Goal: Information Seeking & Learning: Find specific fact

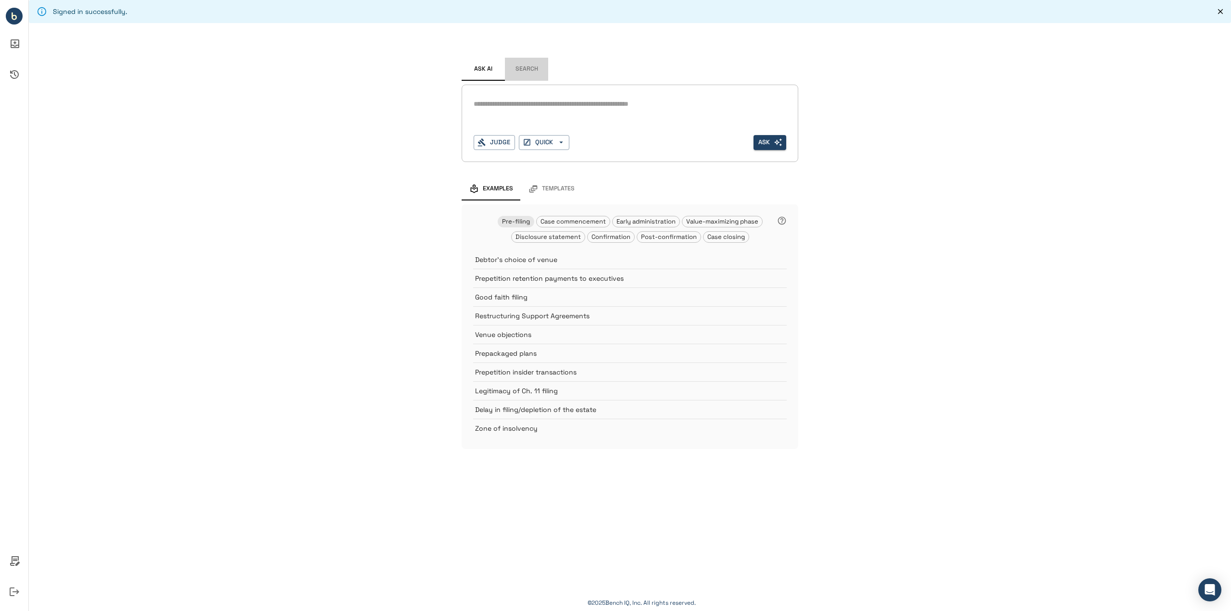
click at [523, 72] on button "Search" at bounding box center [526, 69] width 43 height 23
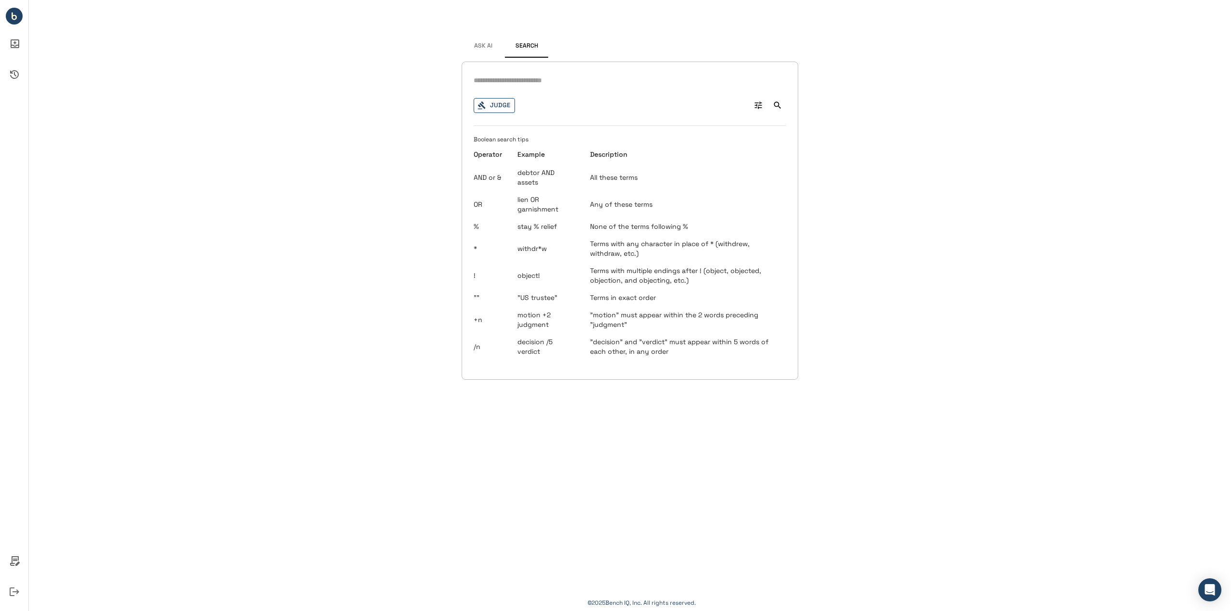
click at [500, 107] on button "Judge" at bounding box center [494, 105] width 41 height 15
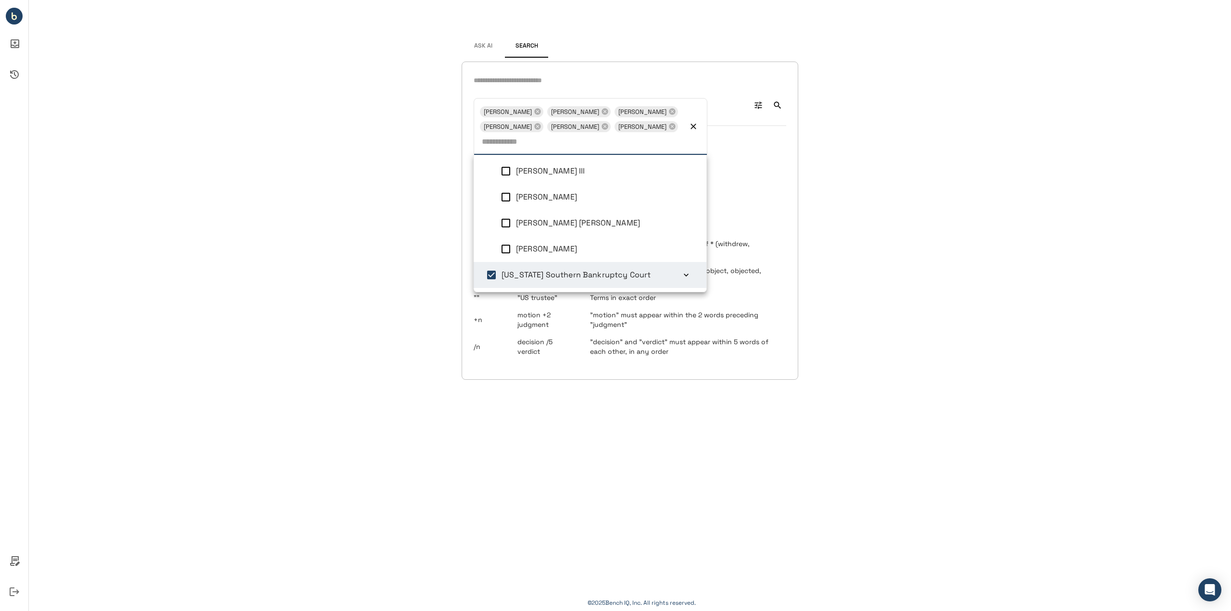
scroll to position [4, 0]
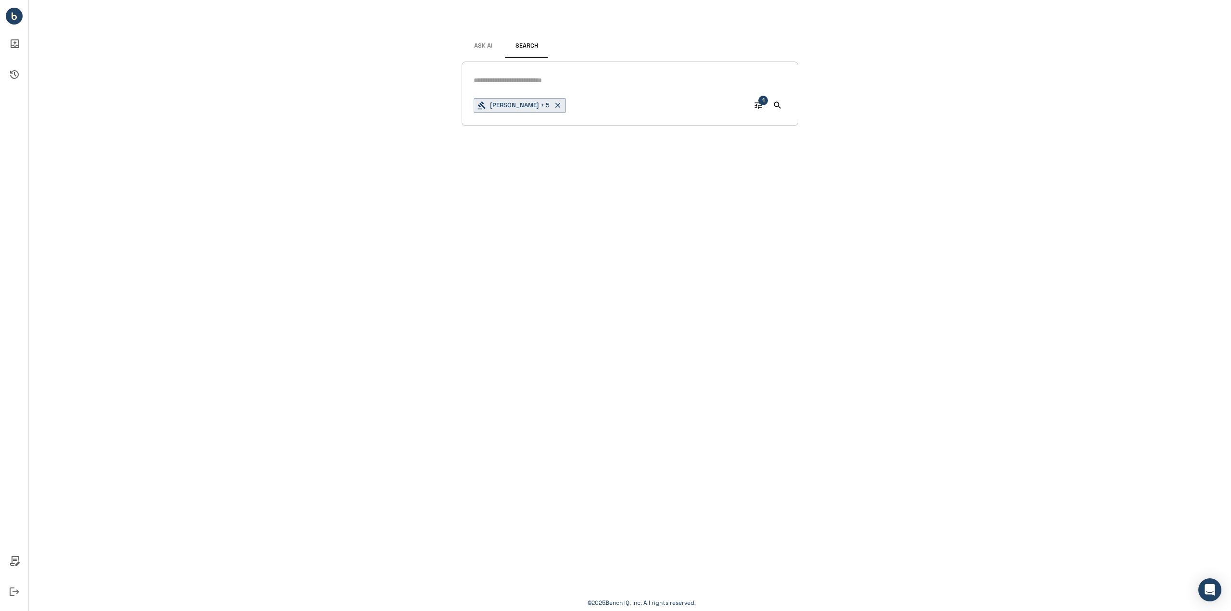
click at [350, 149] on div "Signed in successfully. Ask AI Search [PERSON_NAME] + 5 1 © 2025 Bench IQ, Inc.…" at bounding box center [630, 305] width 1202 height 611
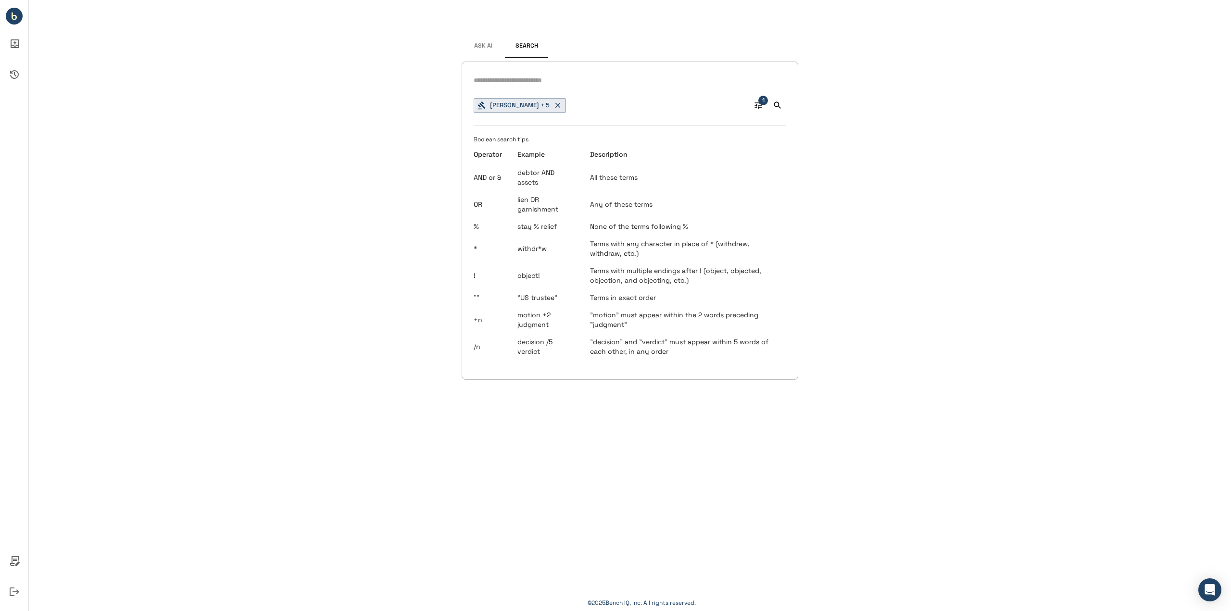
click at [551, 80] on input "text" at bounding box center [630, 81] width 313 height 14
type input "**********"
click at [781, 109] on icon "Search" at bounding box center [778, 105] width 10 height 10
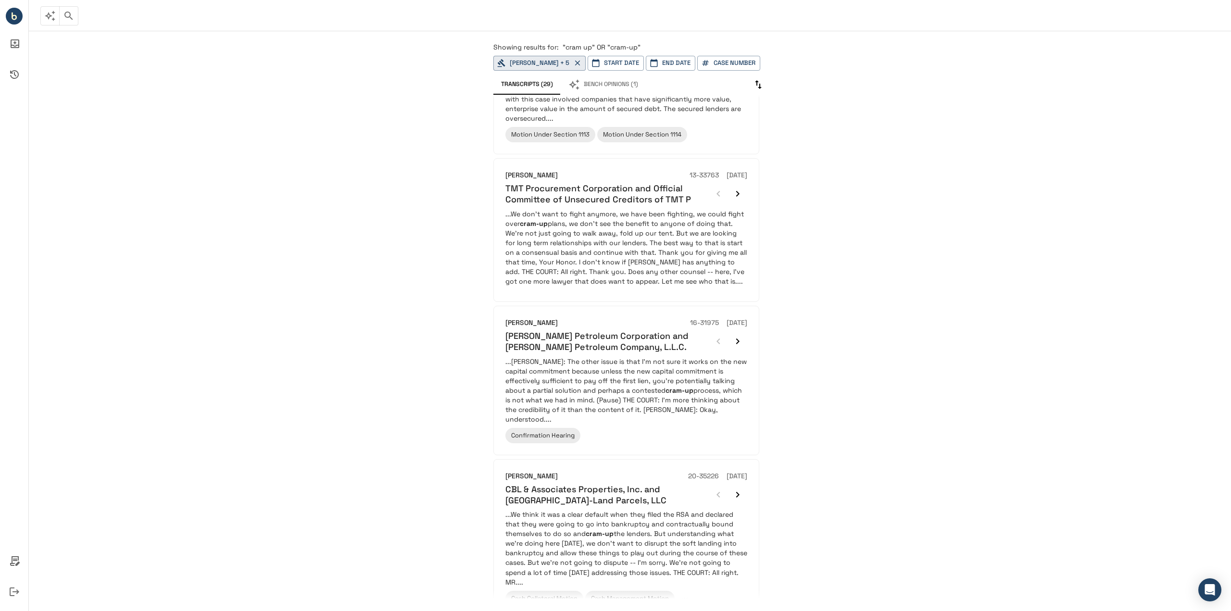
scroll to position [48, 0]
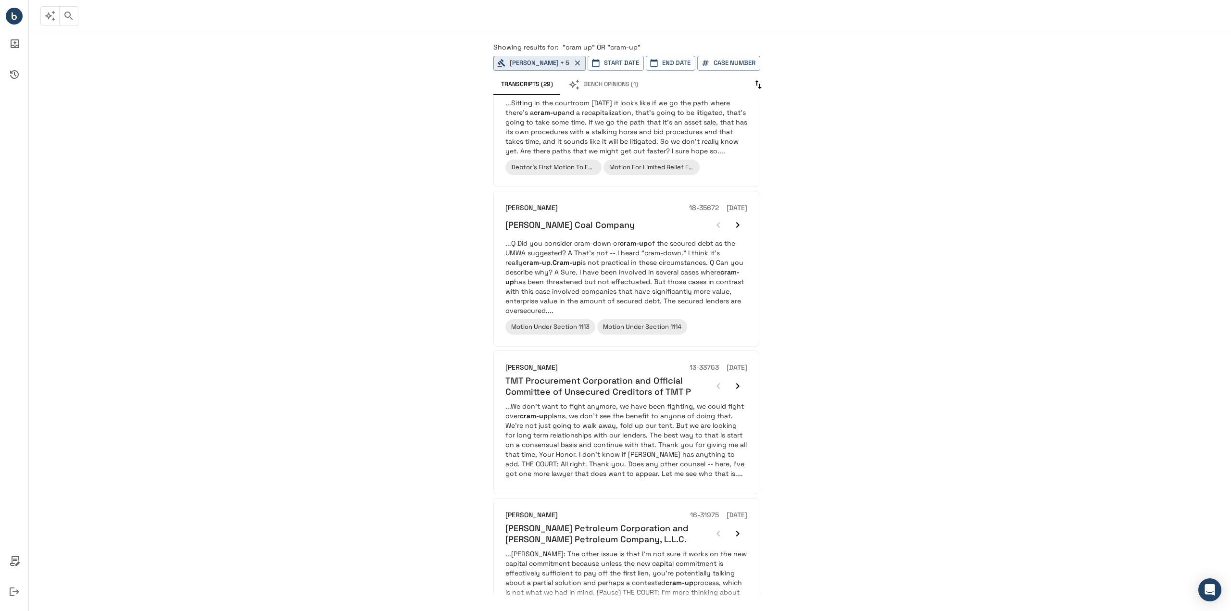
click at [592, 79] on button "Bench Opinions (1)" at bounding box center [603, 85] width 85 height 20
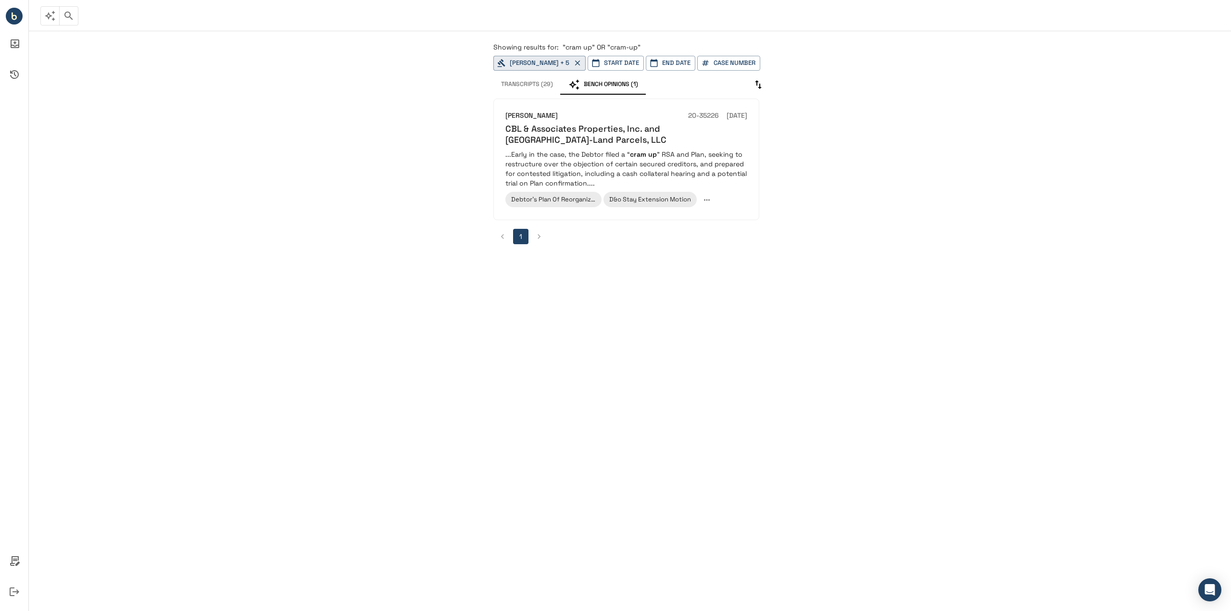
drag, startPoint x: 621, startPoint y: 120, endPoint x: 821, endPoint y: 175, distance: 207.4
click at [953, 196] on div "Showing results for: "cram up" OR "cram-up" [PERSON_NAME] + 5 Start Date End Da…" at bounding box center [630, 321] width 1202 height 580
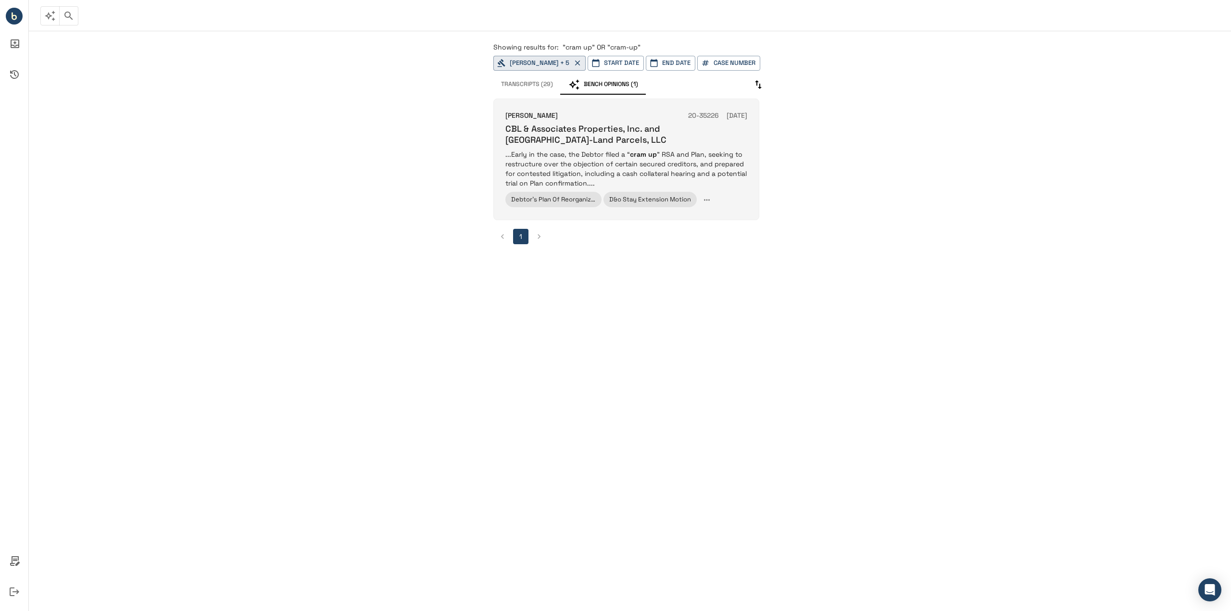
click at [687, 128] on h6 "CBL & Associates Properties, Inc. and [GEOGRAPHIC_DATA]-Land Parcels, LLC" at bounding box center [626, 134] width 242 height 23
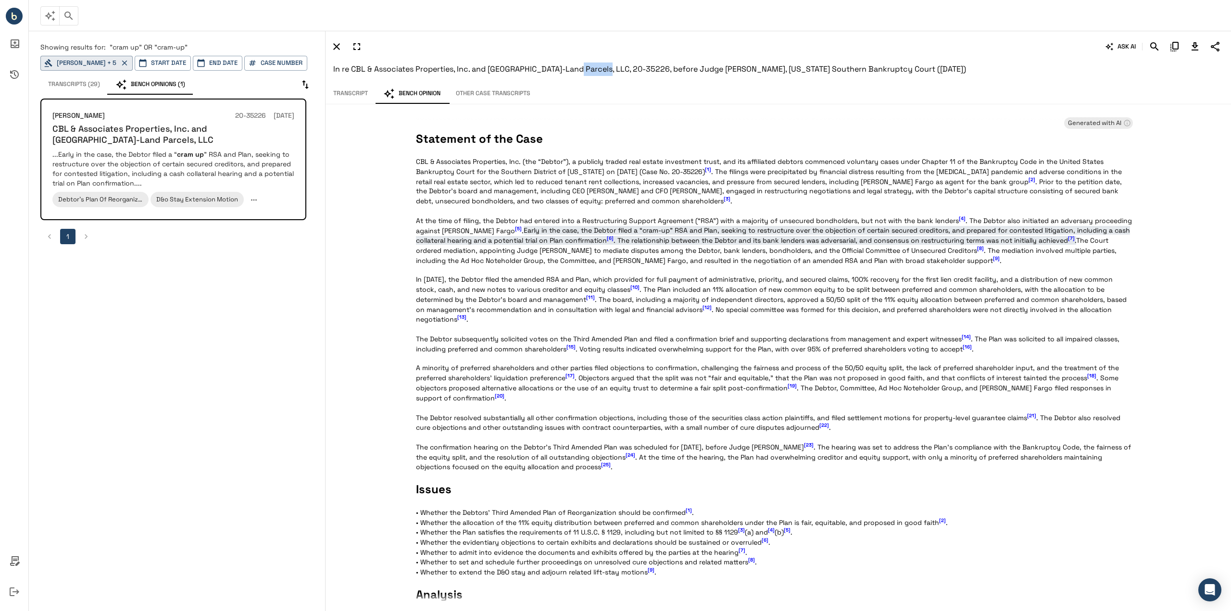
drag, startPoint x: 568, startPoint y: 69, endPoint x: 606, endPoint y: 73, distance: 37.7
click at [606, 73] on span "In re CBL & Associates Properties, Inc. and [GEOGRAPHIC_DATA]-Land Parcels, LLC…" at bounding box center [649, 69] width 633 height 10
copy span "20-35226"
drag, startPoint x: 333, startPoint y: 68, endPoint x: 472, endPoint y: 62, distance: 139.6
click at [472, 63] on h6 "In re CBL & Associates Properties, Inc. and [GEOGRAPHIC_DATA]-Land Parcels, LLC…" at bounding box center [778, 69] width 890 height 13
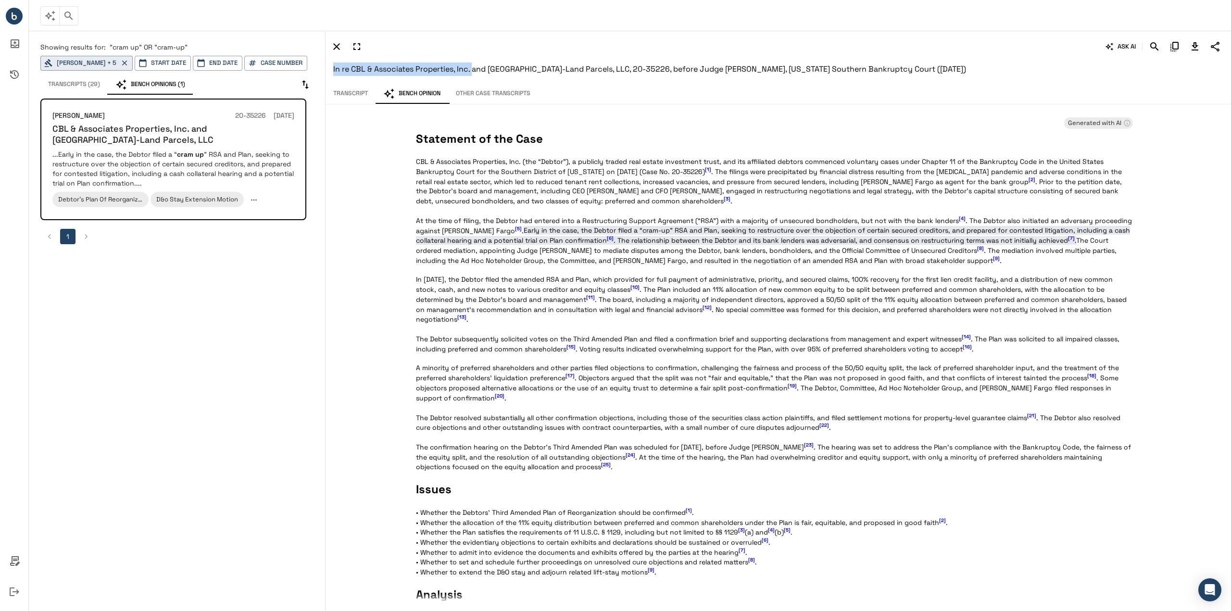
copy span "In re CBL & Associates Properties, Inc."
click at [641, 69] on span "In re CBL & Associates Properties, Inc. and [GEOGRAPHIC_DATA]-Land Parcels, LLC…" at bounding box center [649, 69] width 633 height 10
drag, startPoint x: 488, startPoint y: 70, endPoint x: 564, endPoint y: 72, distance: 76.9
click at [564, 72] on span "In re CBL & Associates Properties, Inc. and [GEOGRAPHIC_DATA]-Land Parcels, LLC…" at bounding box center [649, 69] width 633 height 10
copy span "TN-Land Parcels, LLC"
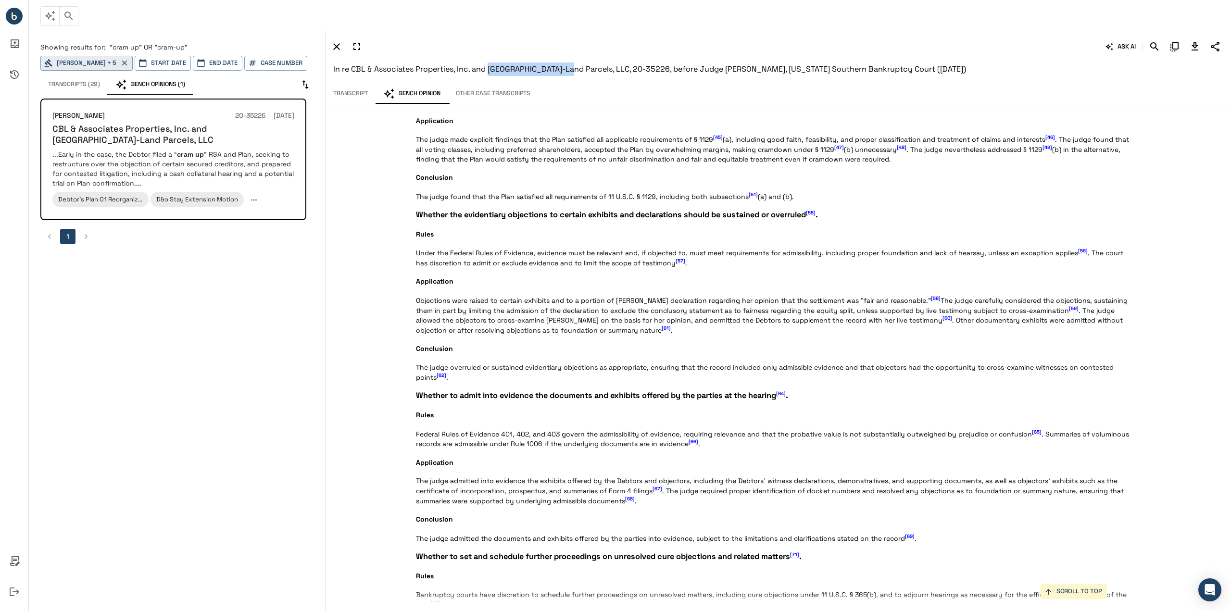
scroll to position [784, 0]
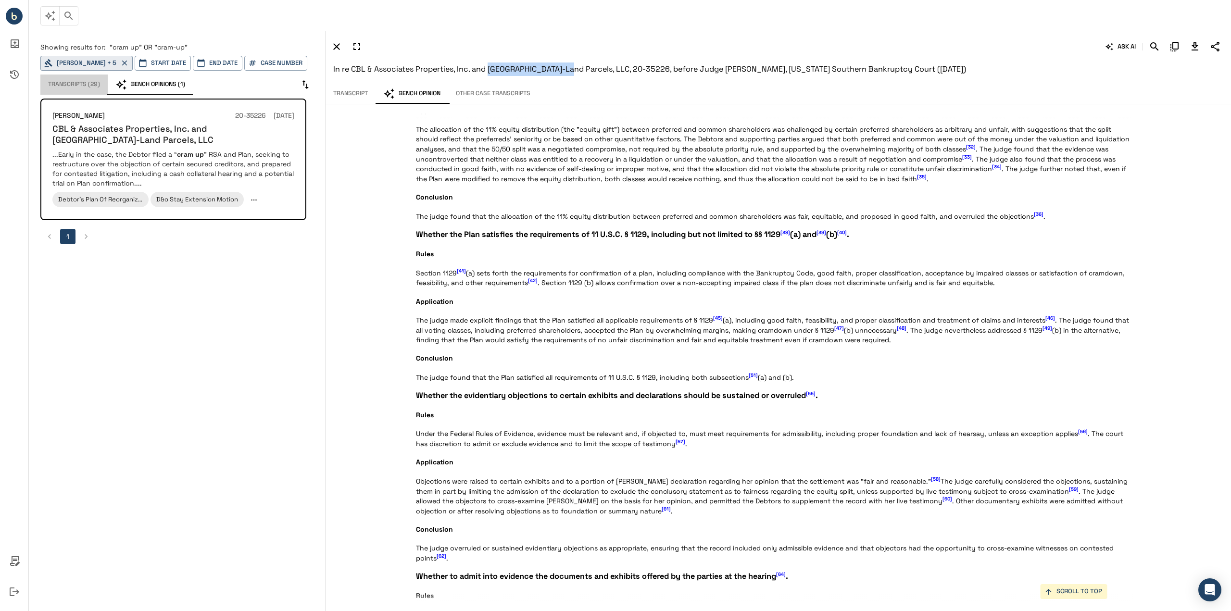
click at [65, 87] on button "Transcripts (29)" at bounding box center [73, 85] width 67 height 20
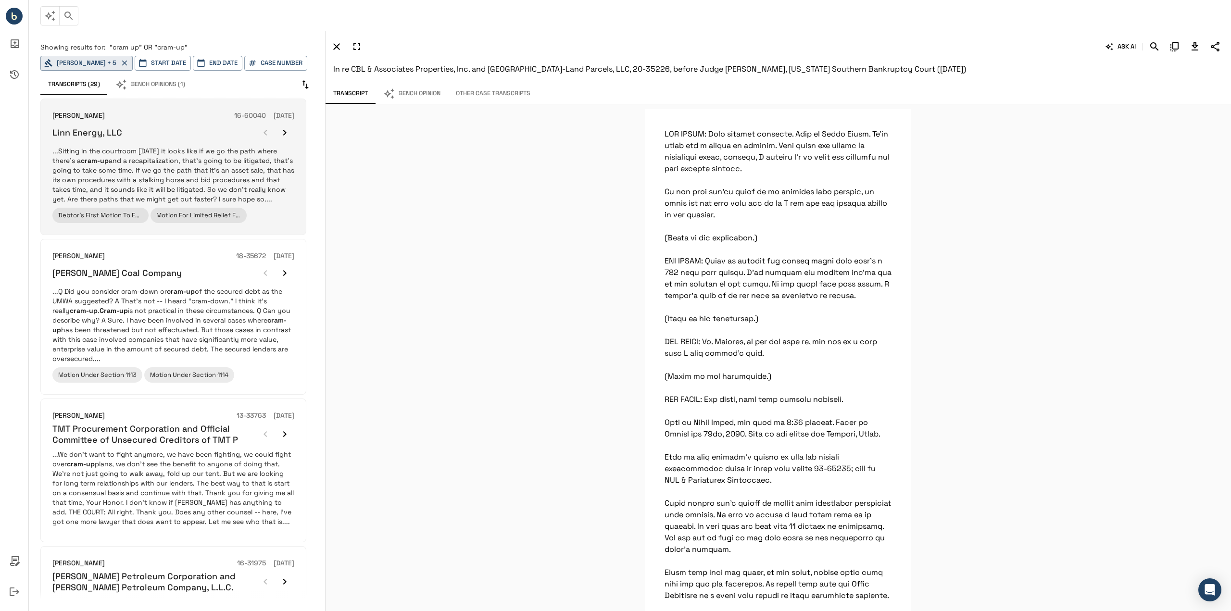
click at [249, 179] on p "...Sitting in the courtroom [DATE] it looks like if we go the path where there'…" at bounding box center [173, 175] width 242 height 58
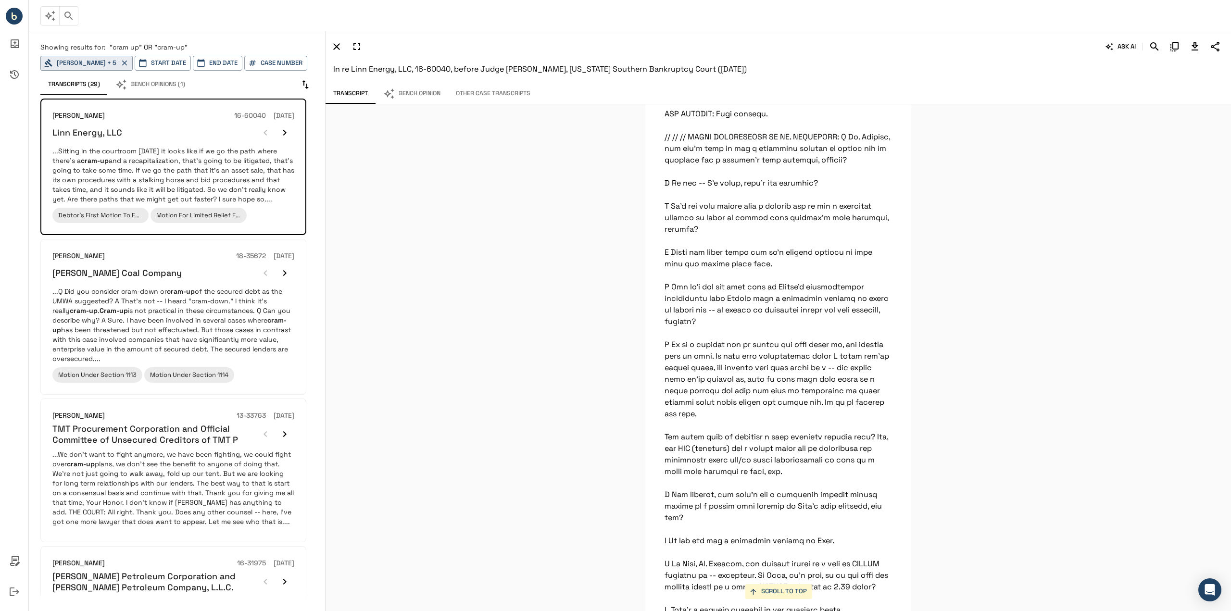
scroll to position [30244, 0]
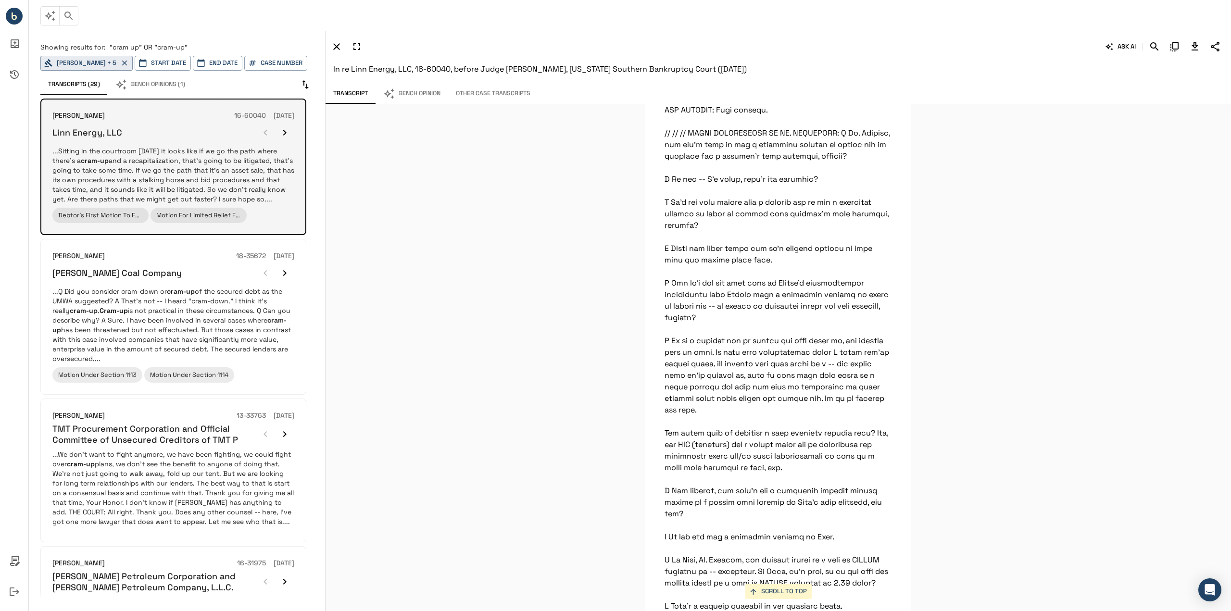
click at [288, 131] on icon "button" at bounding box center [285, 133] width 12 height 12
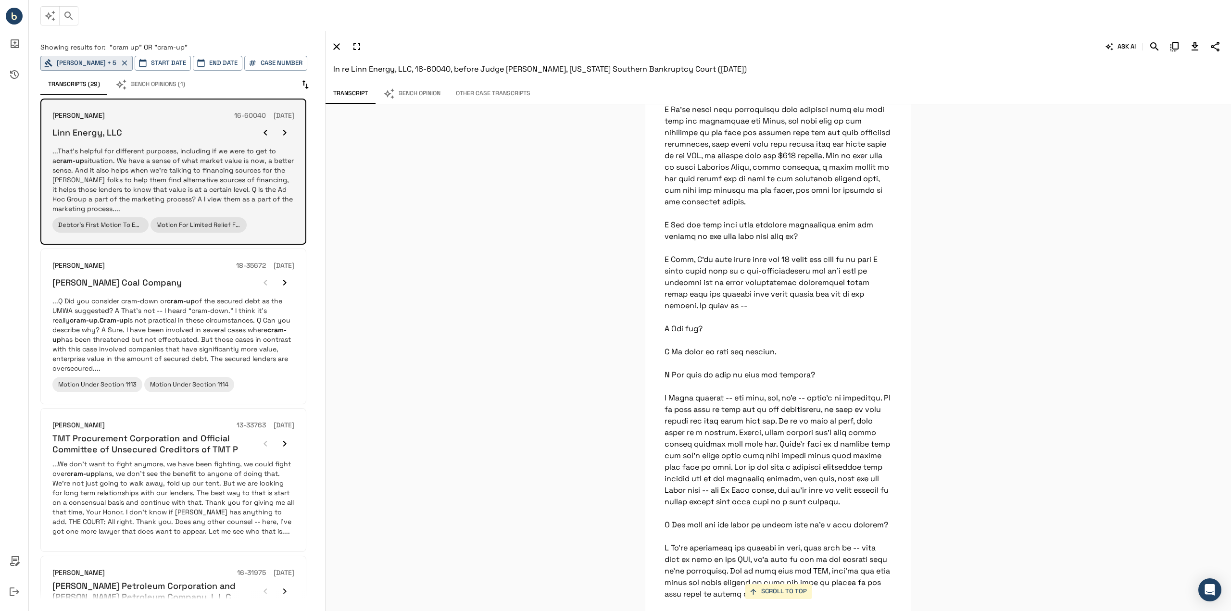
scroll to position [26782, 0]
click at [288, 131] on icon "button" at bounding box center [285, 133] width 12 height 12
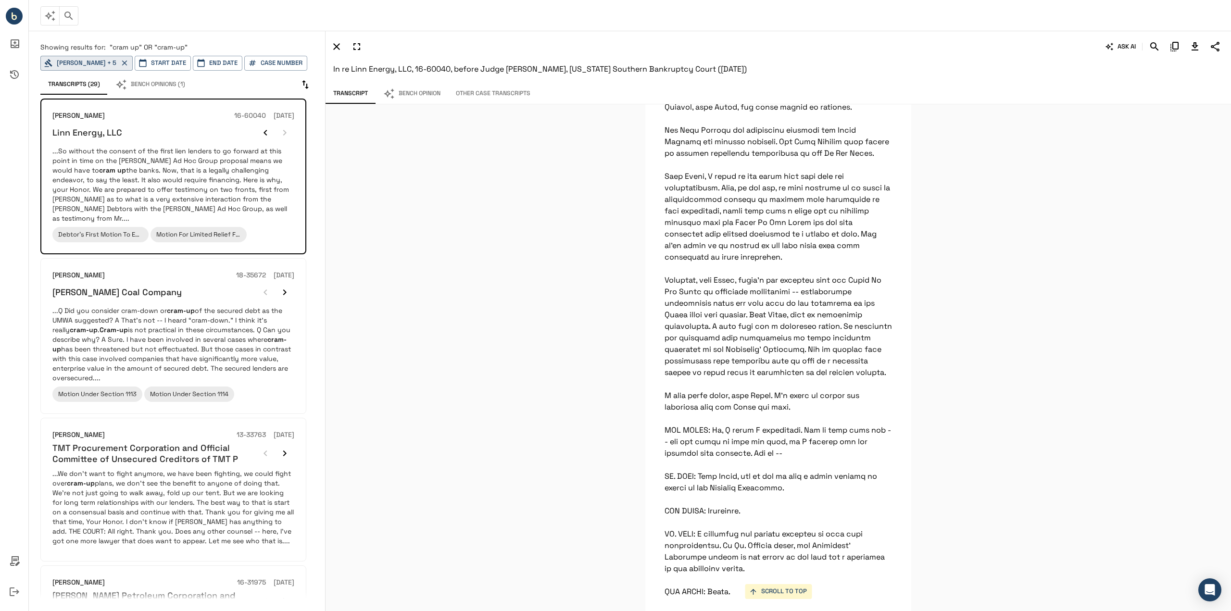
scroll to position [7342, 0]
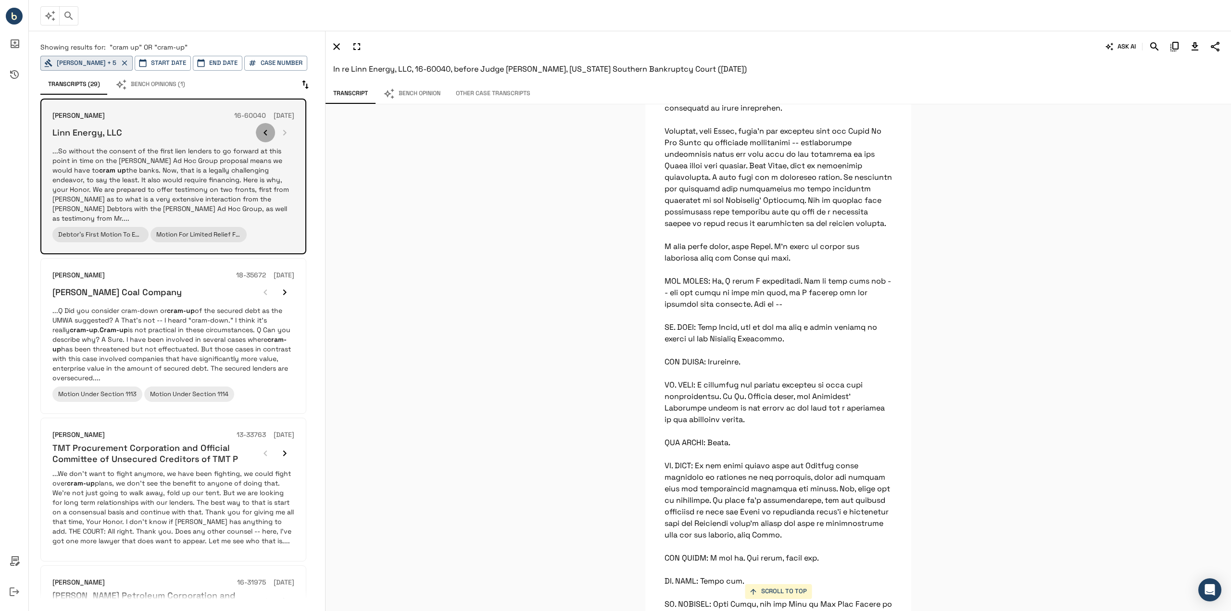
click at [262, 131] on icon "button" at bounding box center [266, 133] width 12 height 12
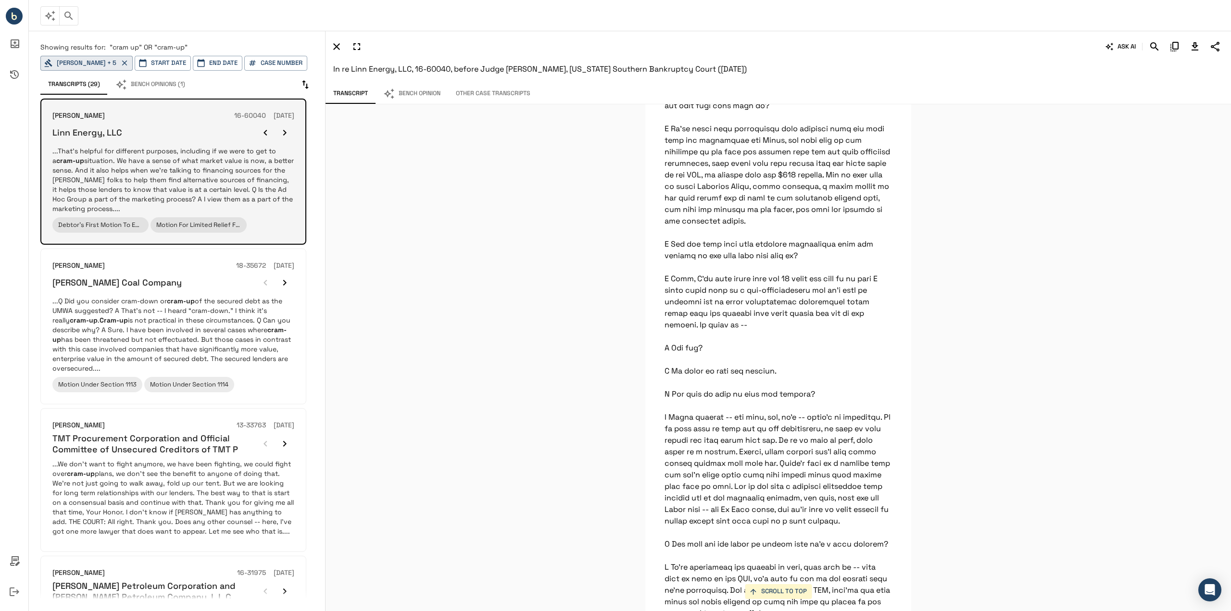
scroll to position [26782, 0]
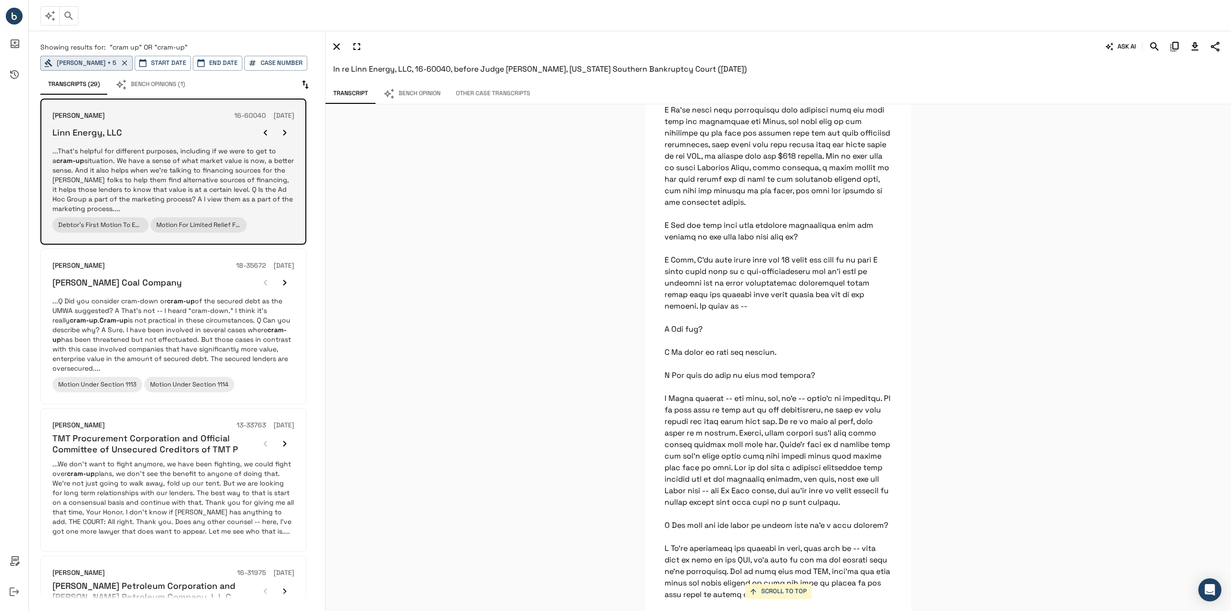
click at [262, 131] on icon "button" at bounding box center [266, 133] width 12 height 12
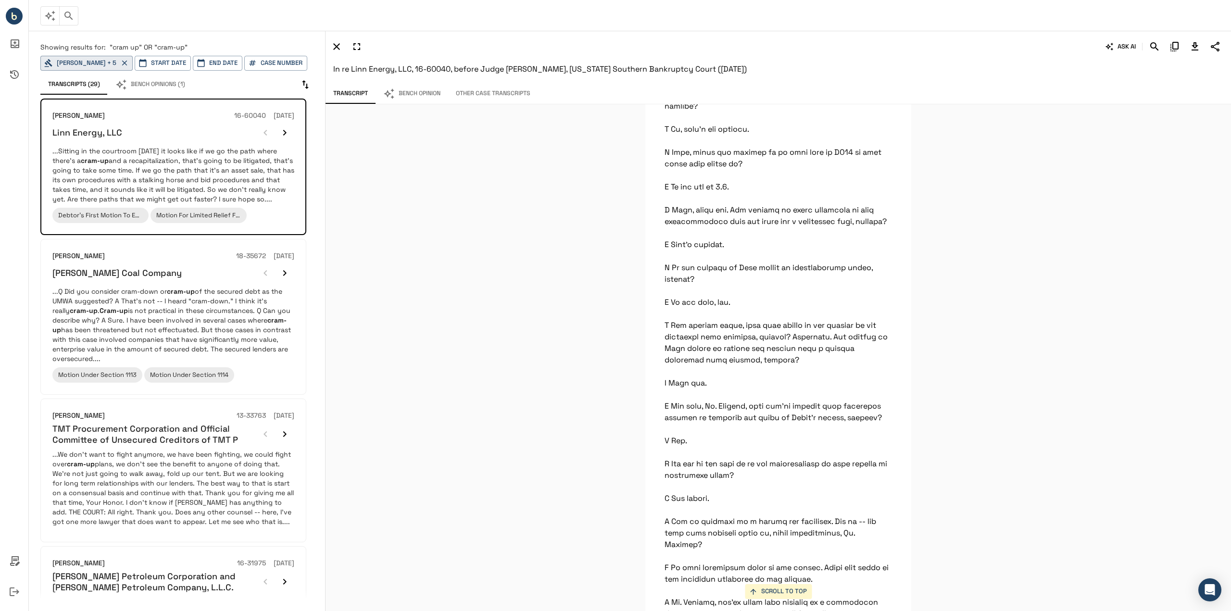
scroll to position [31109, 0]
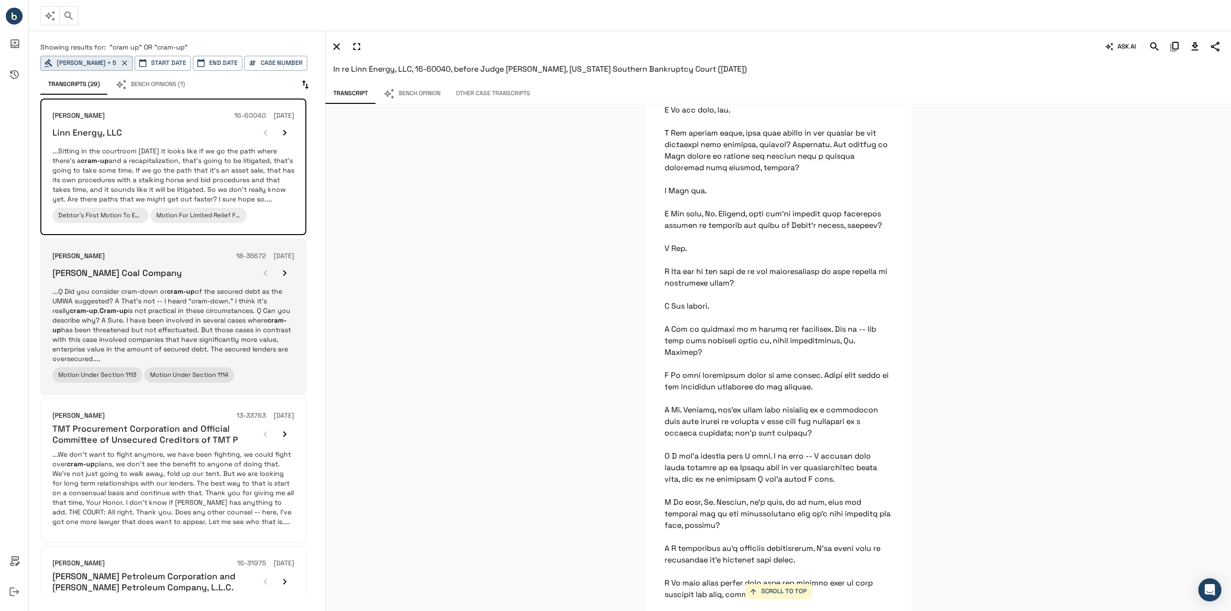
click at [173, 298] on p "...Q Did you consider cram-down or cram-up of the secured debt as the UMWA sugg…" at bounding box center [173, 325] width 242 height 77
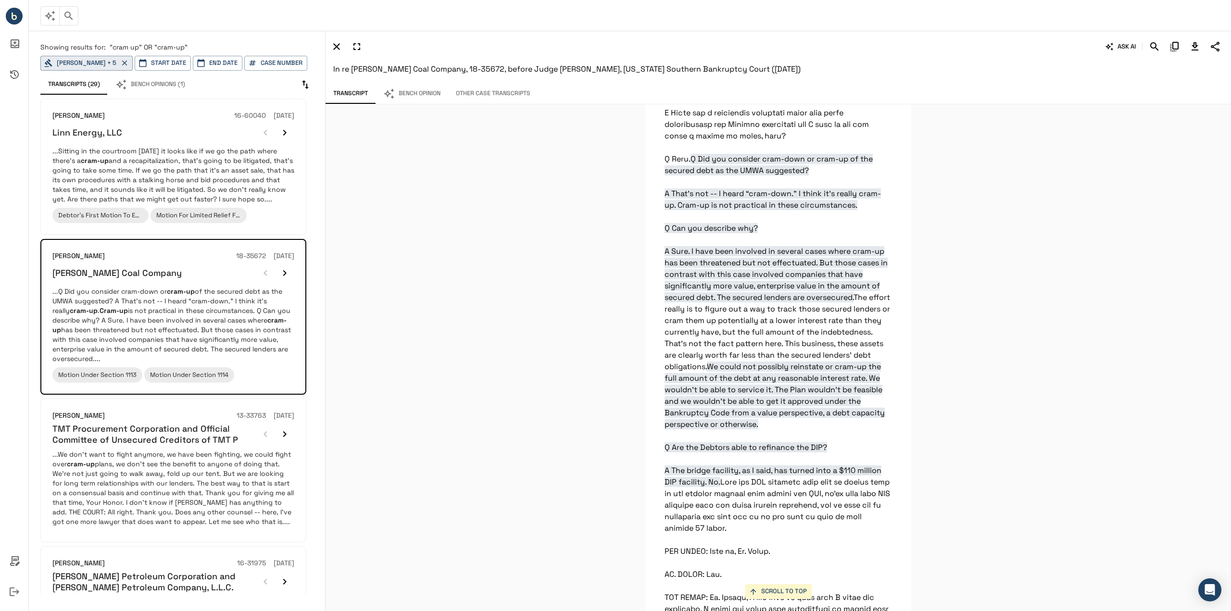
scroll to position [10003, 0]
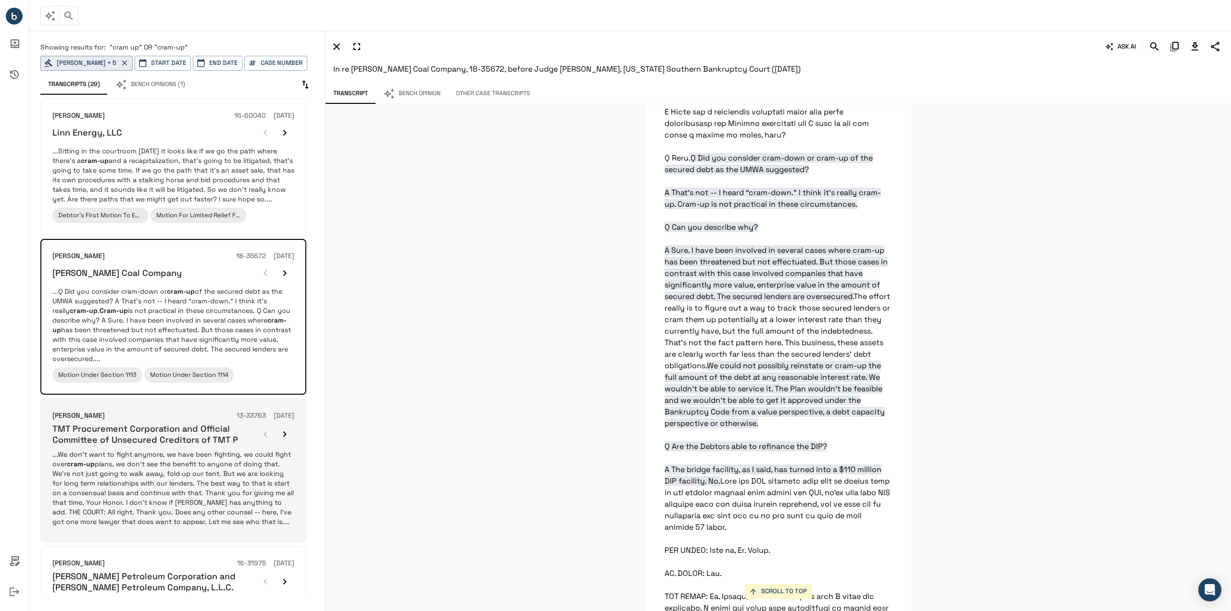
click at [171, 430] on h6 "TMT Procurement Corporation and Official Committee of Unsecured Creditors of TM…" at bounding box center [153, 434] width 203 height 23
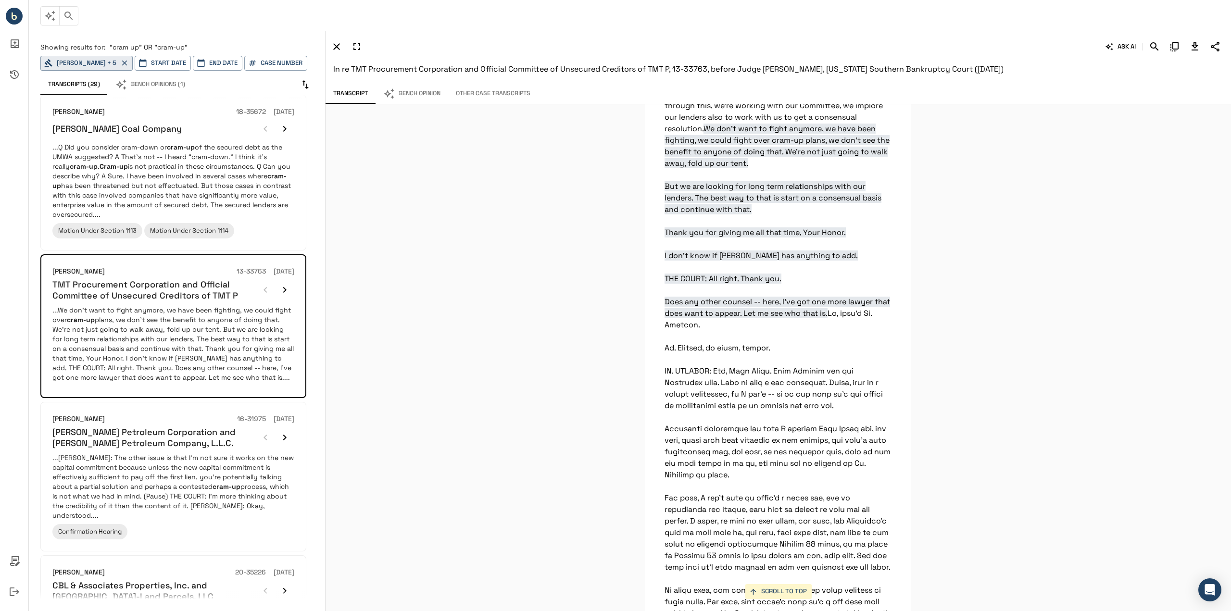
scroll to position [8224, 0]
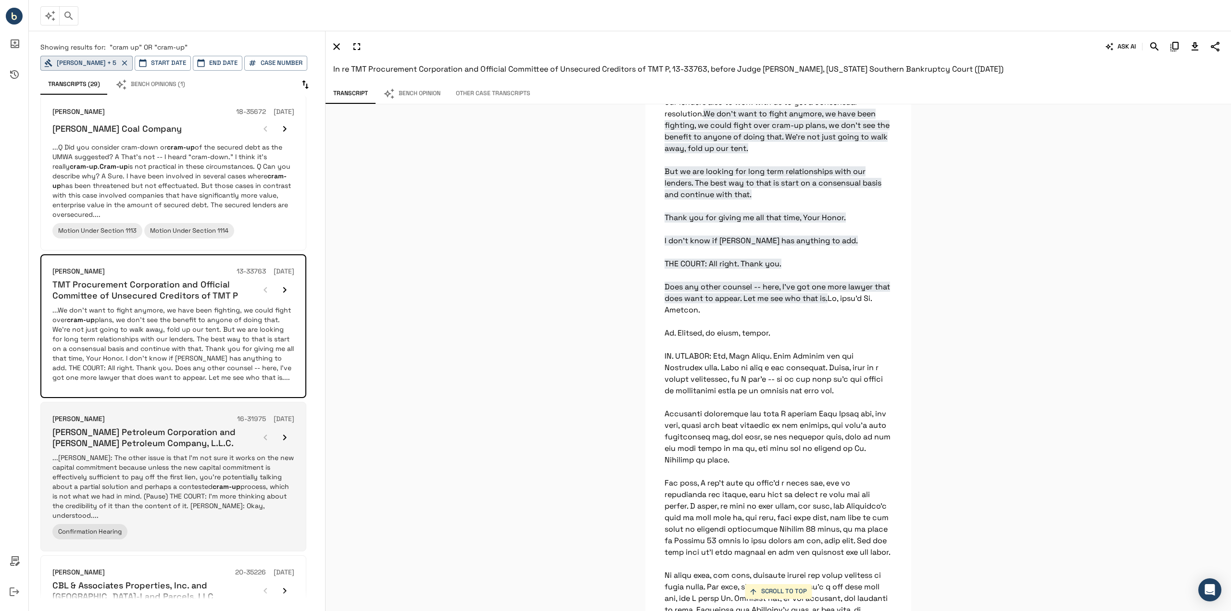
click at [211, 433] on h6 "[PERSON_NAME] Petroleum Corporation and [PERSON_NAME] Petroleum Company, L.L.C." at bounding box center [153, 437] width 203 height 23
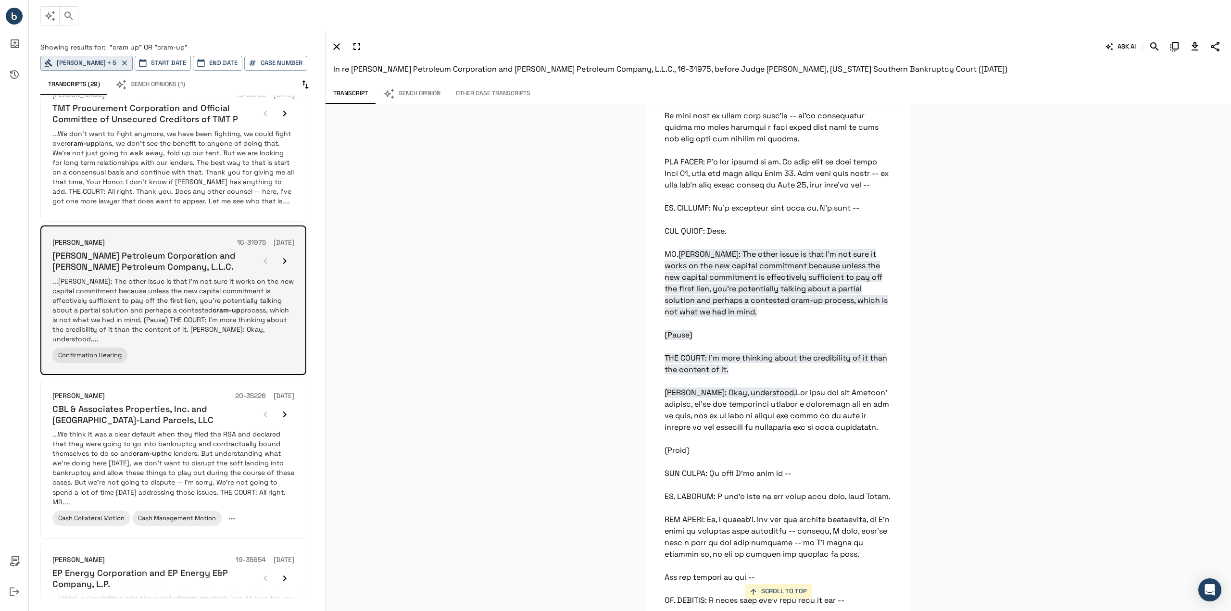
scroll to position [337, 0]
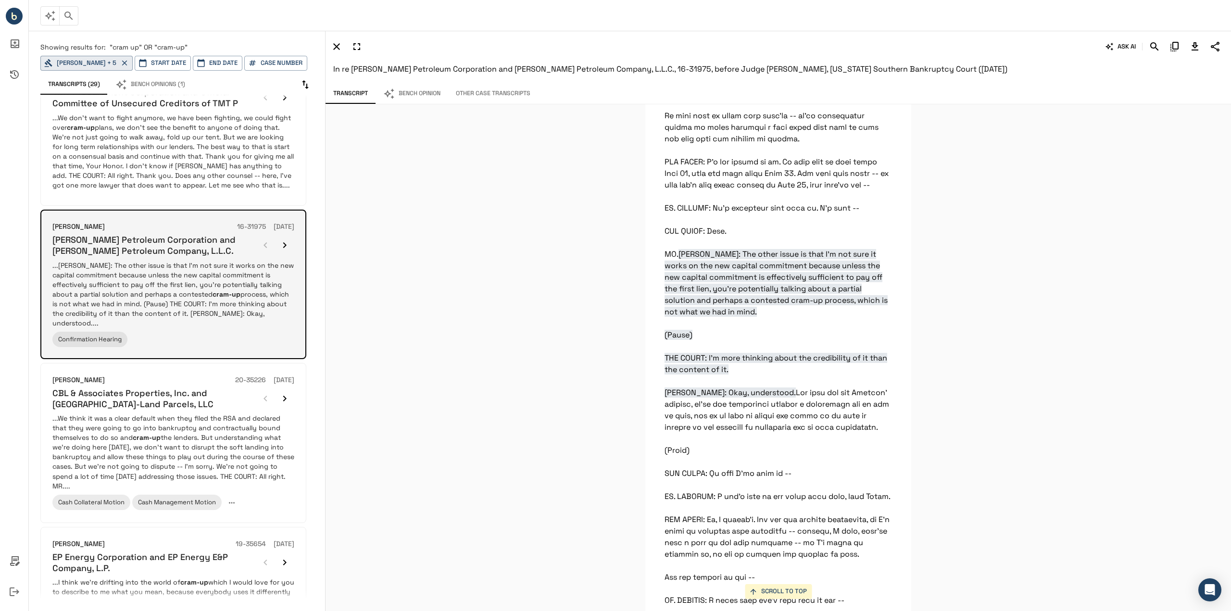
click at [287, 242] on icon "button" at bounding box center [285, 245] width 12 height 12
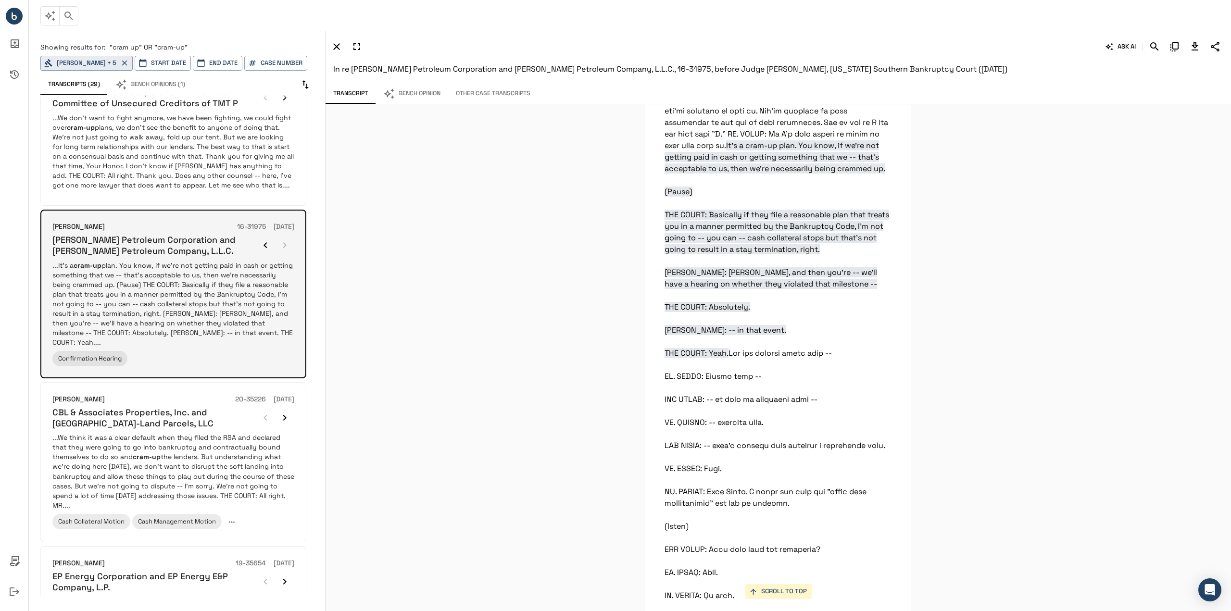
scroll to position [16011, 0]
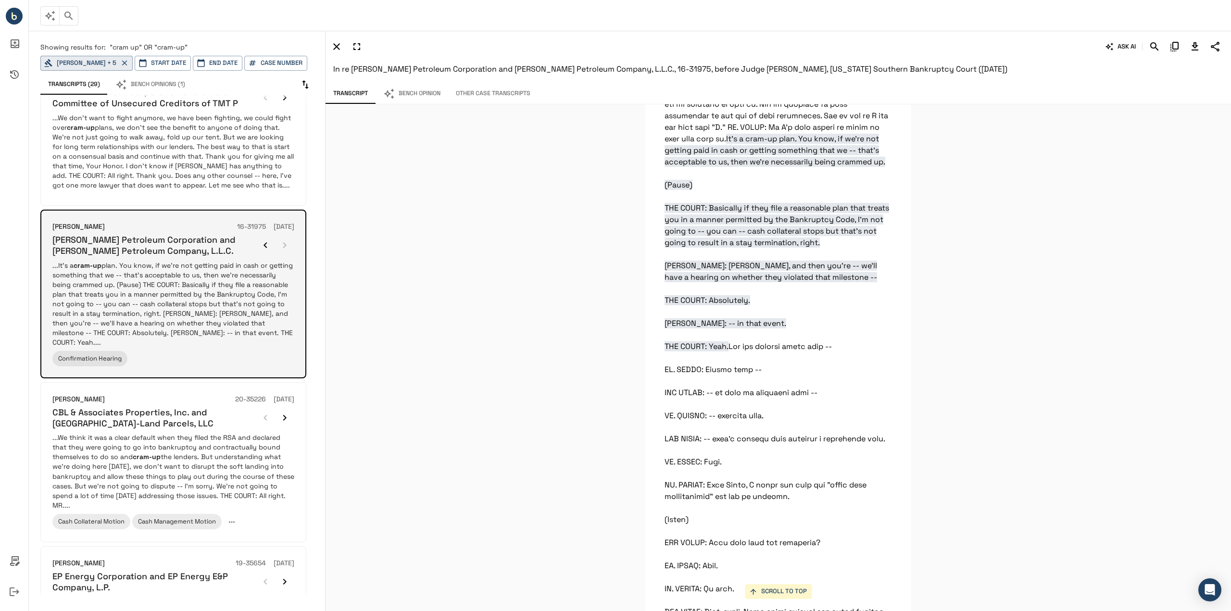
click at [287, 243] on div at bounding box center [275, 245] width 38 height 19
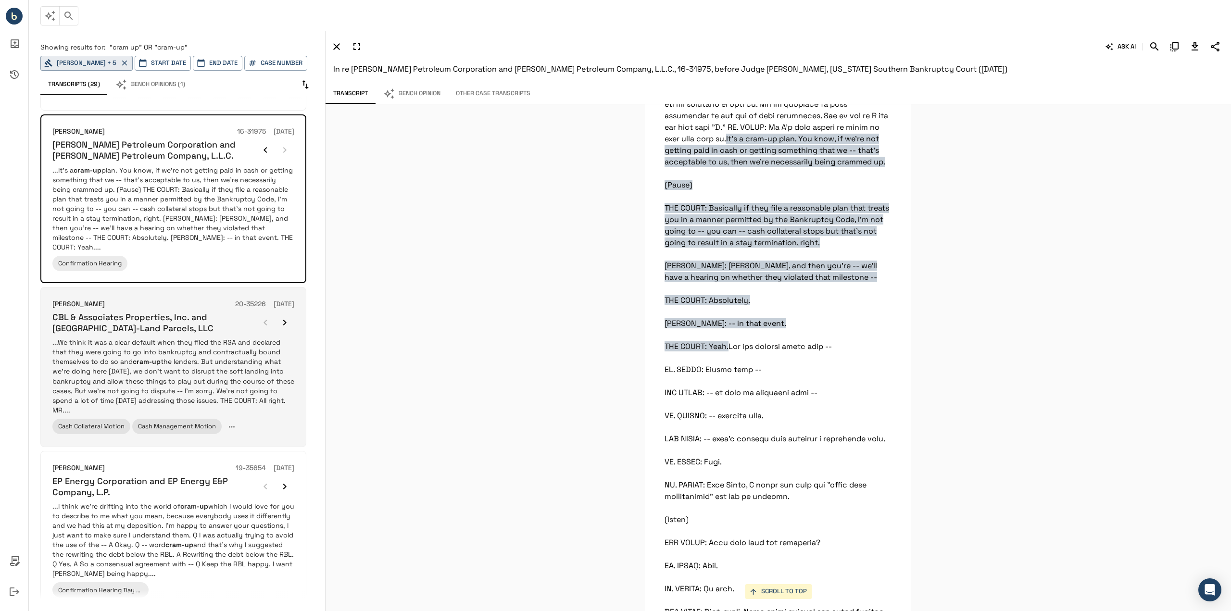
scroll to position [433, 0]
click at [251, 349] on p "...We think it was a clear default when they filed the RSA and declared that th…" at bounding box center [173, 375] width 242 height 77
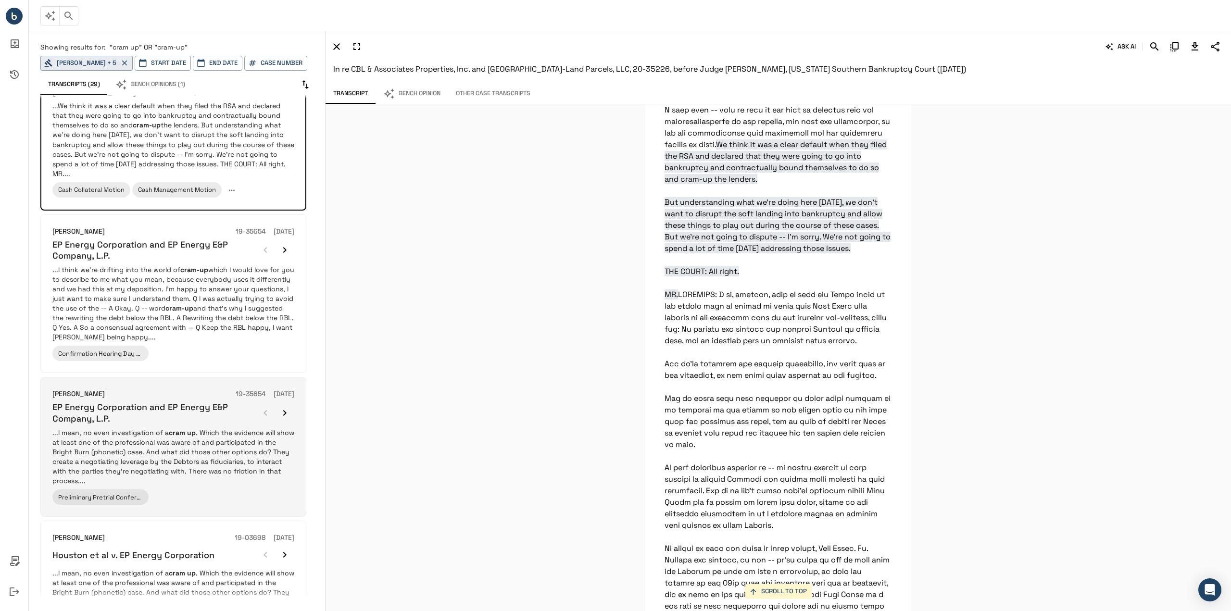
scroll to position [515, 0]
